Goal: Book appointment/travel/reservation

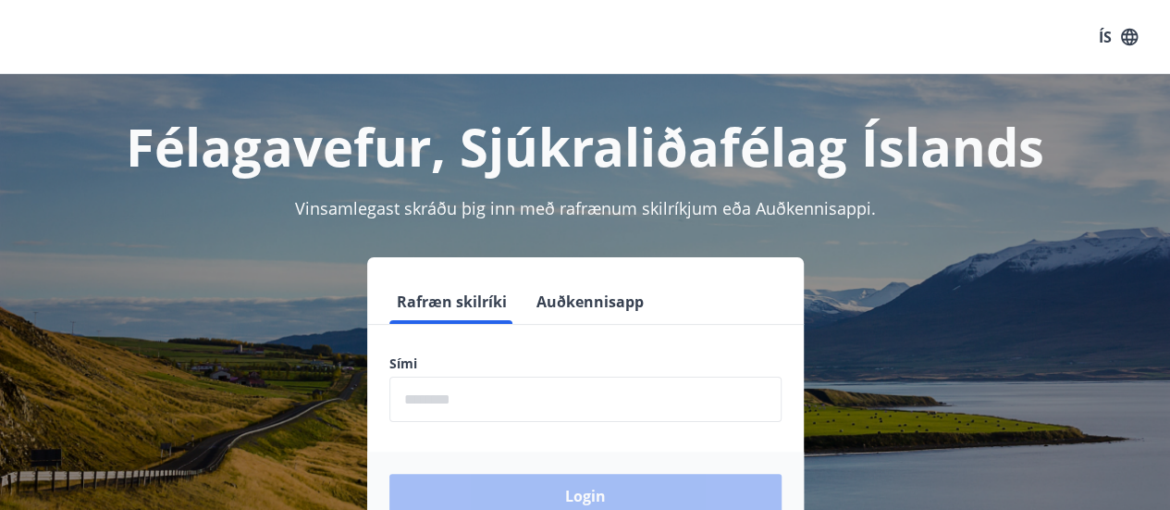
scroll to position [92, 0]
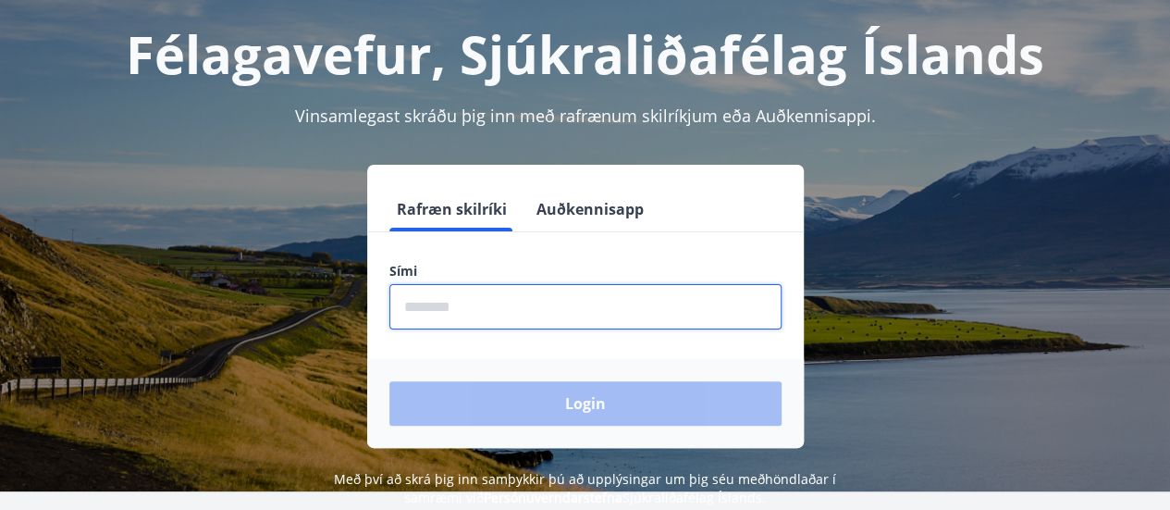
click at [494, 303] on input "phone" at bounding box center [585, 306] width 392 height 45
type input "********"
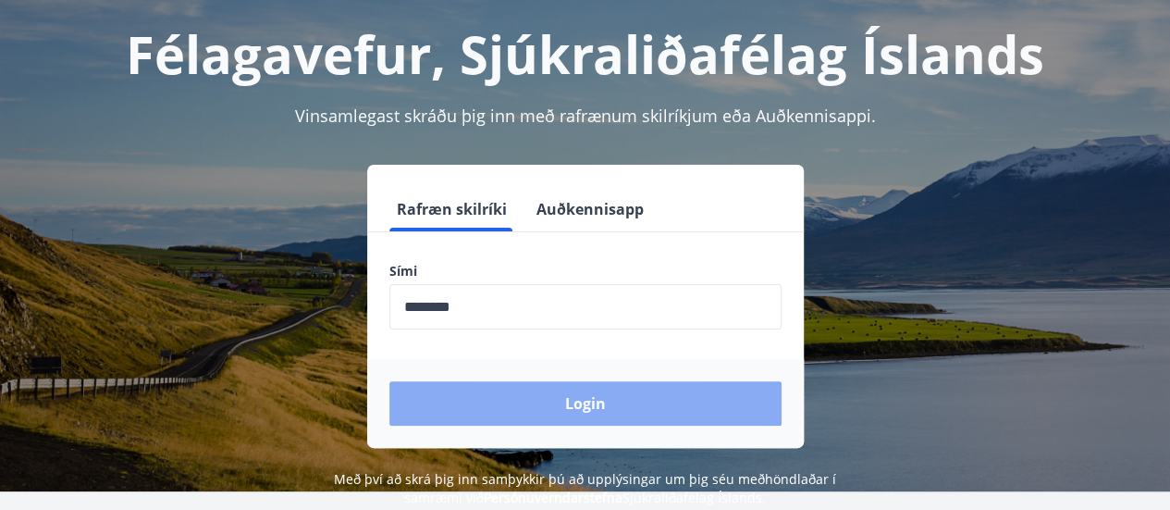
click at [647, 404] on button "Login" at bounding box center [585, 403] width 392 height 44
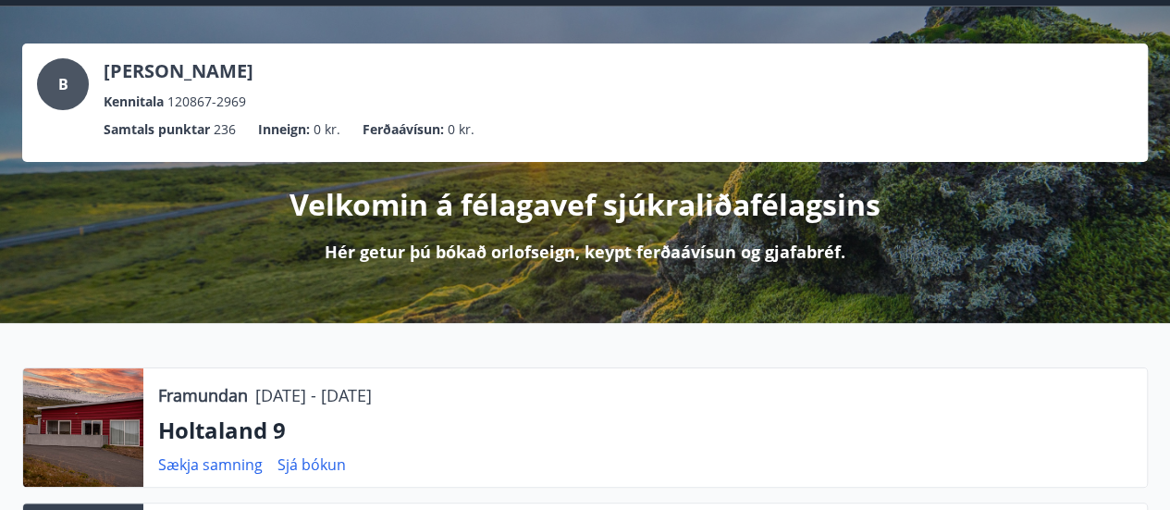
scroll to position [92, 0]
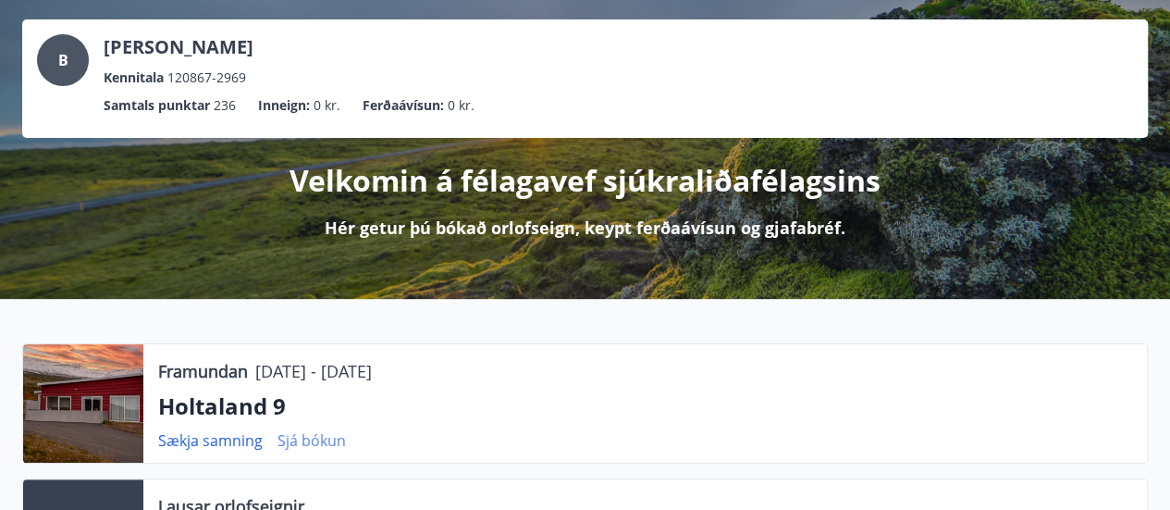
click at [301, 437] on link "Sjá bókun" at bounding box center [311, 440] width 68 height 20
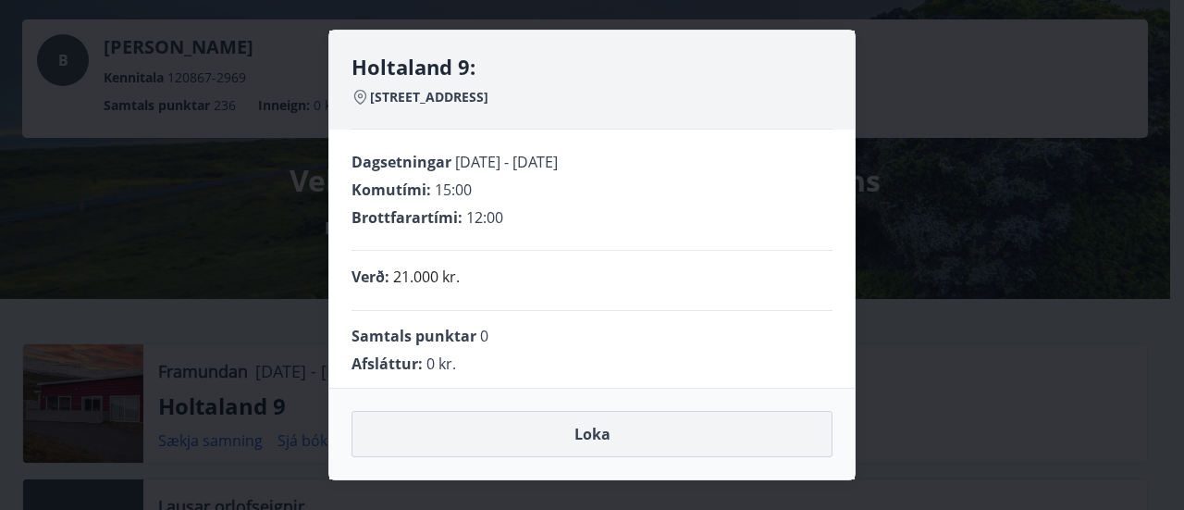
click at [579, 428] on button "Loka" at bounding box center [591, 434] width 481 height 46
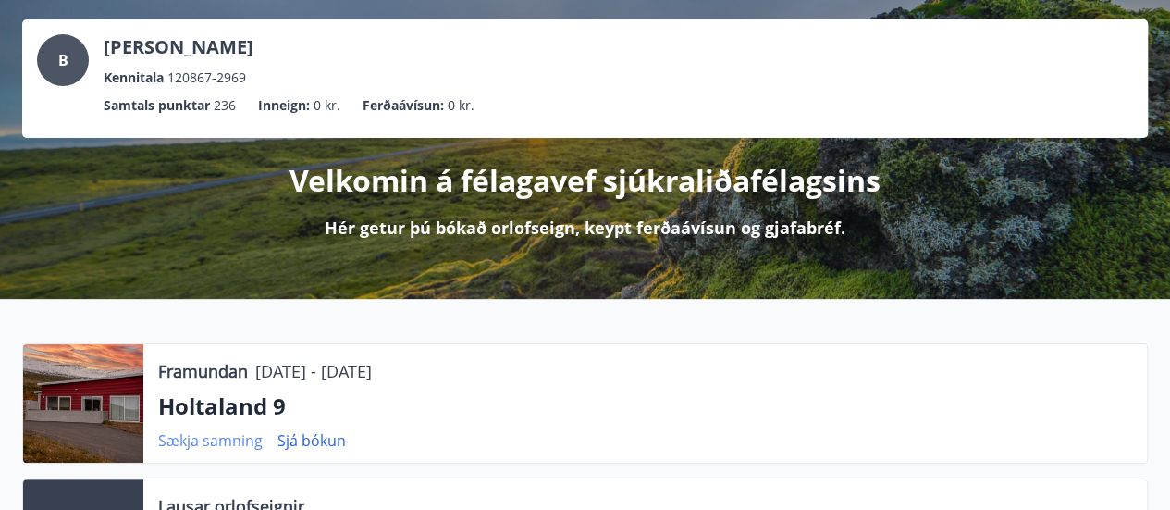
click at [232, 437] on link "Sækja samning" at bounding box center [210, 440] width 105 height 20
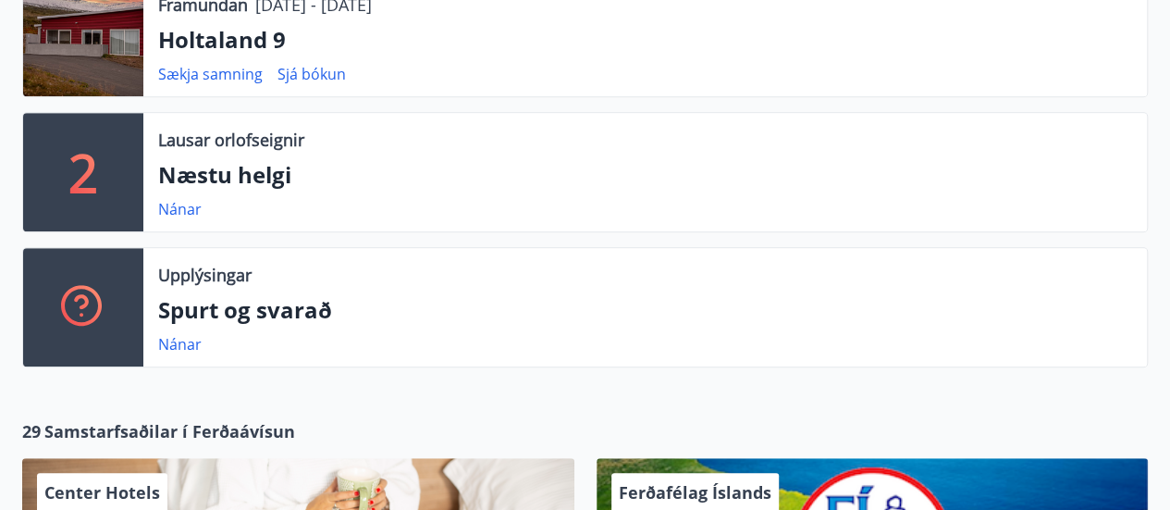
scroll to position [462, 0]
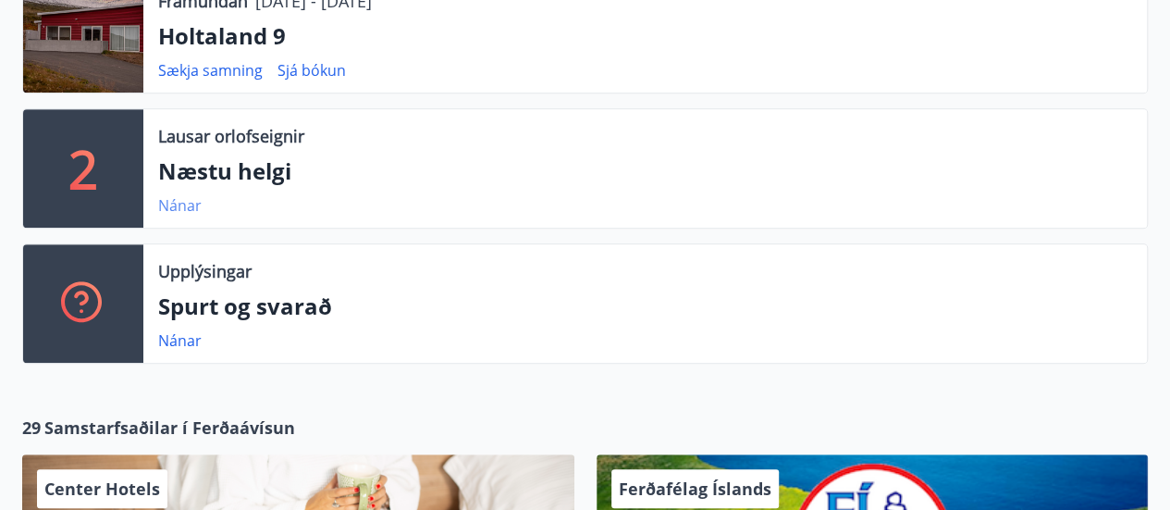
click at [182, 203] on link "Nánar" at bounding box center [179, 205] width 43 height 20
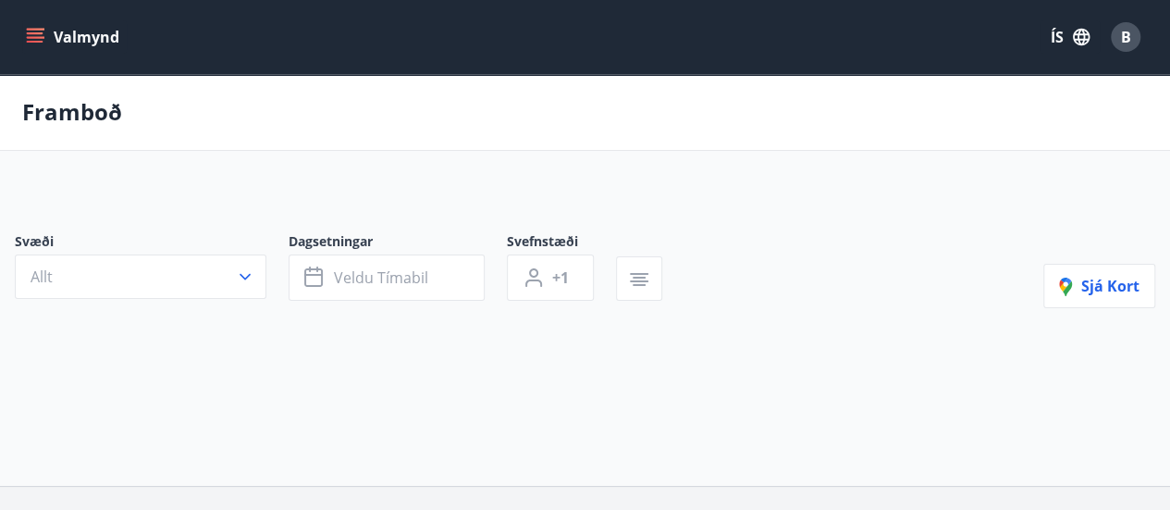
type input "*"
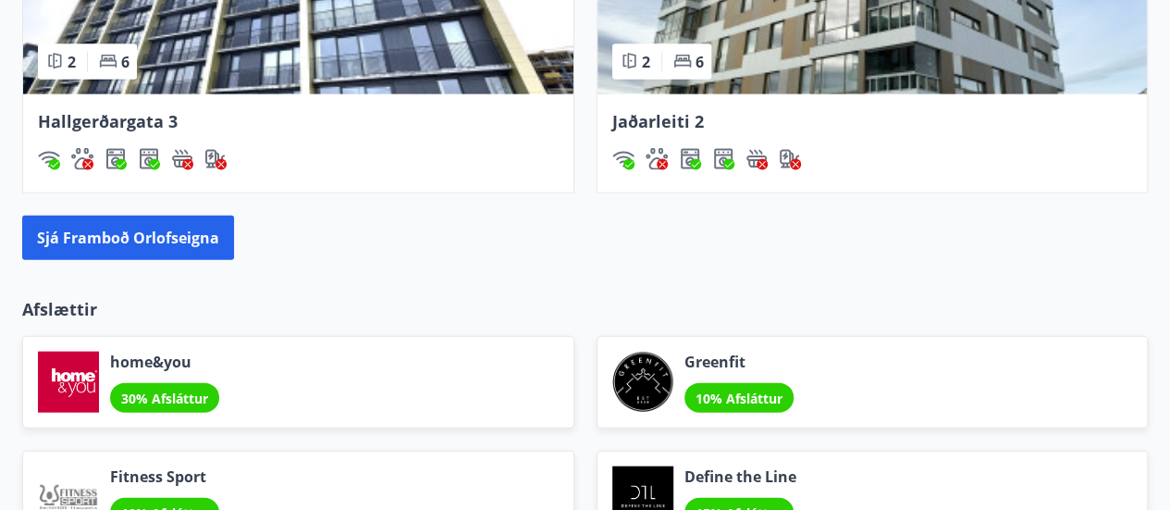
scroll to position [1942, 0]
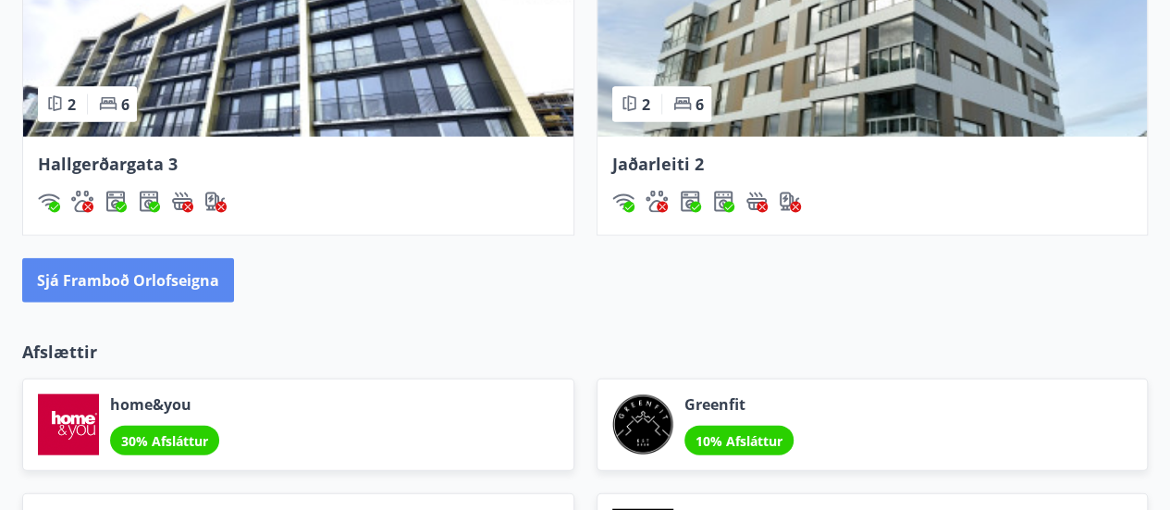
click at [182, 267] on button "Sjá framboð orlofseigna" at bounding box center [128, 280] width 212 height 44
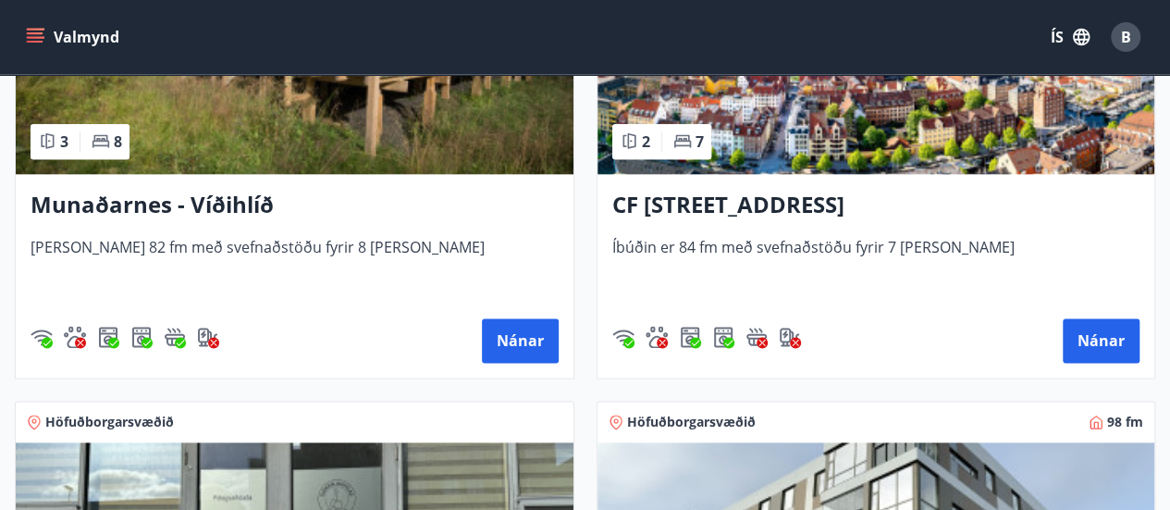
scroll to position [1017, 0]
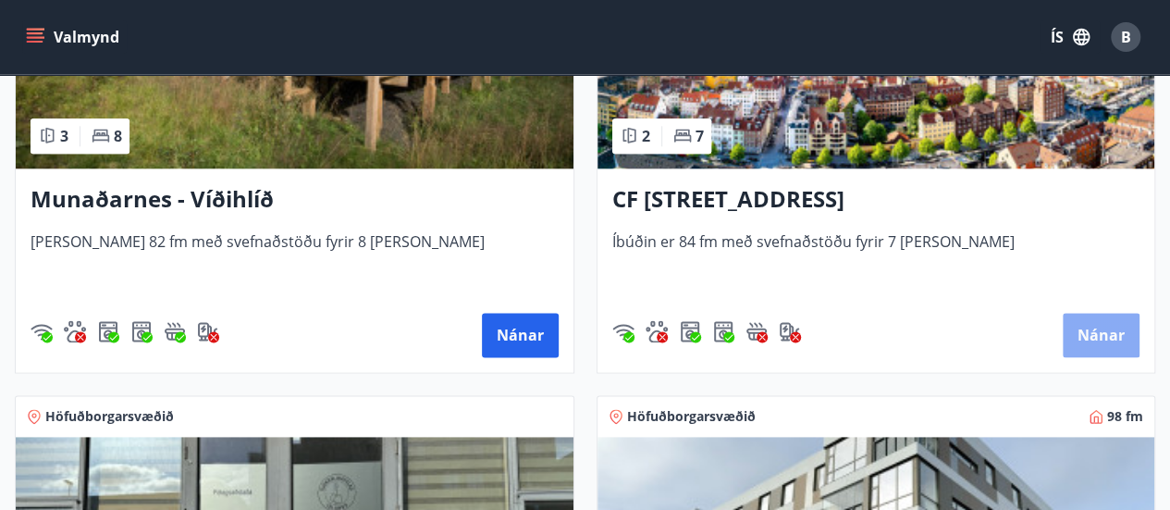
click at [1112, 333] on button "Nánar" at bounding box center [1101, 335] width 77 height 44
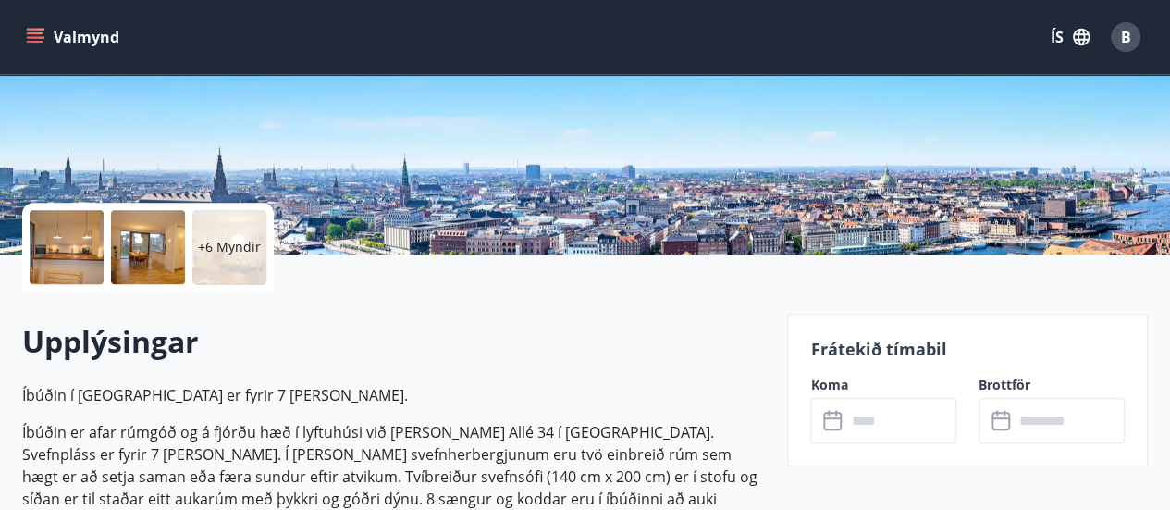
scroll to position [370, 0]
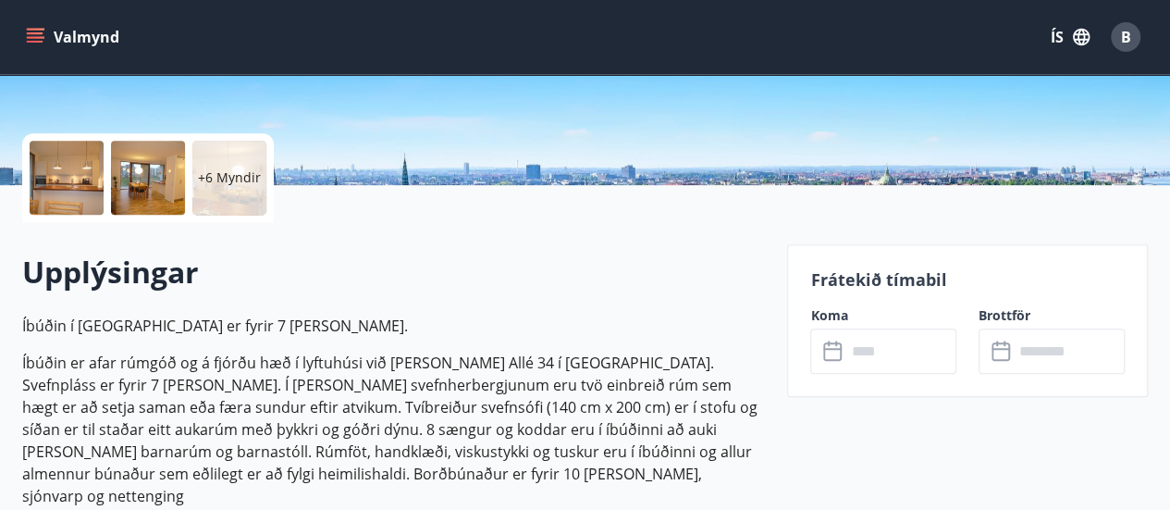
click at [894, 358] on input "text" at bounding box center [900, 350] width 111 height 45
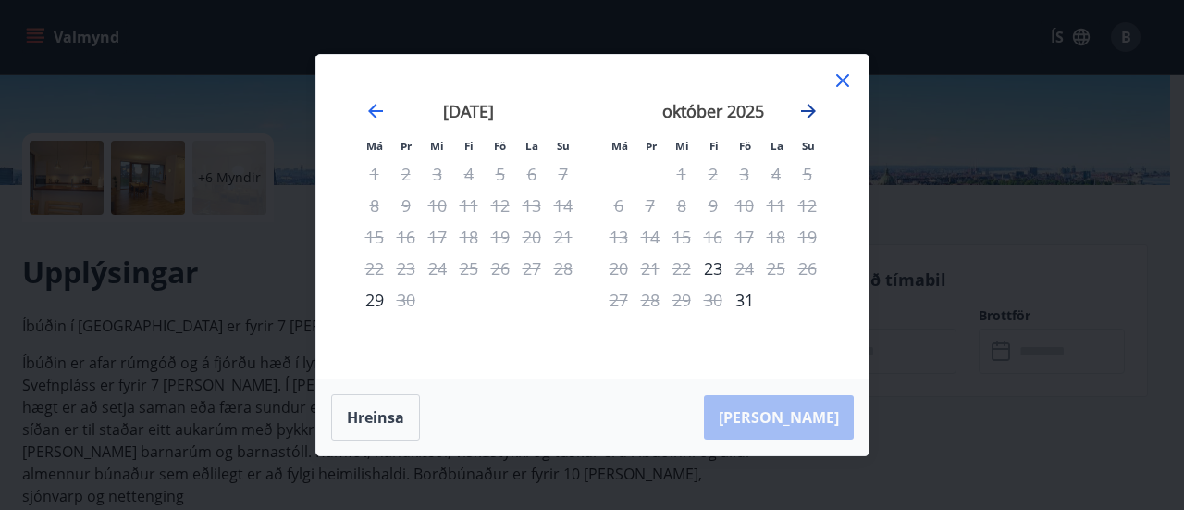
click at [803, 105] on icon "Move forward to switch to the next month." at bounding box center [808, 111] width 22 height 22
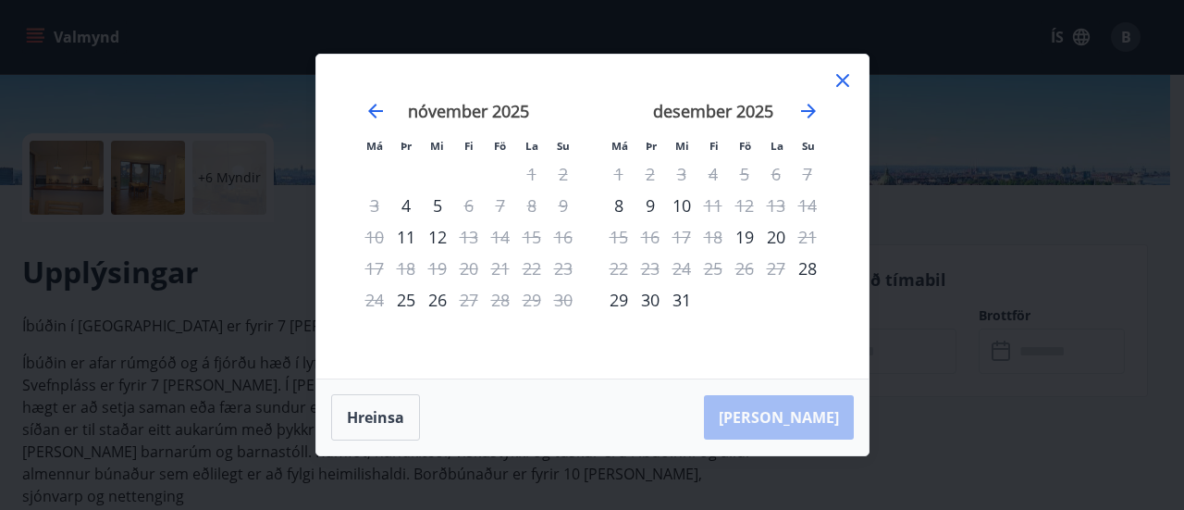
click at [840, 75] on icon at bounding box center [842, 80] width 22 height 22
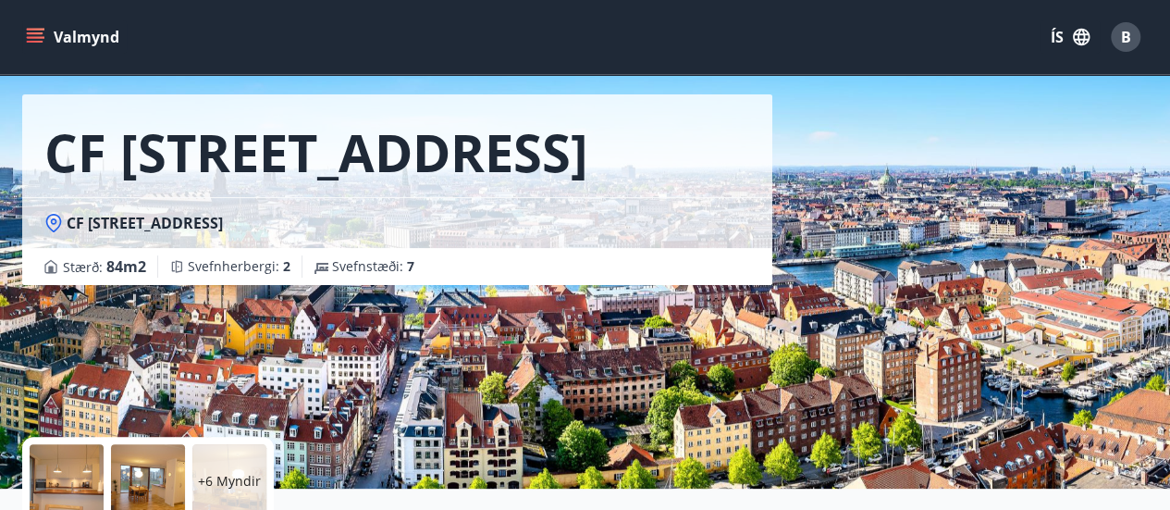
scroll to position [0, 0]
